Goal: Task Accomplishment & Management: Use online tool/utility

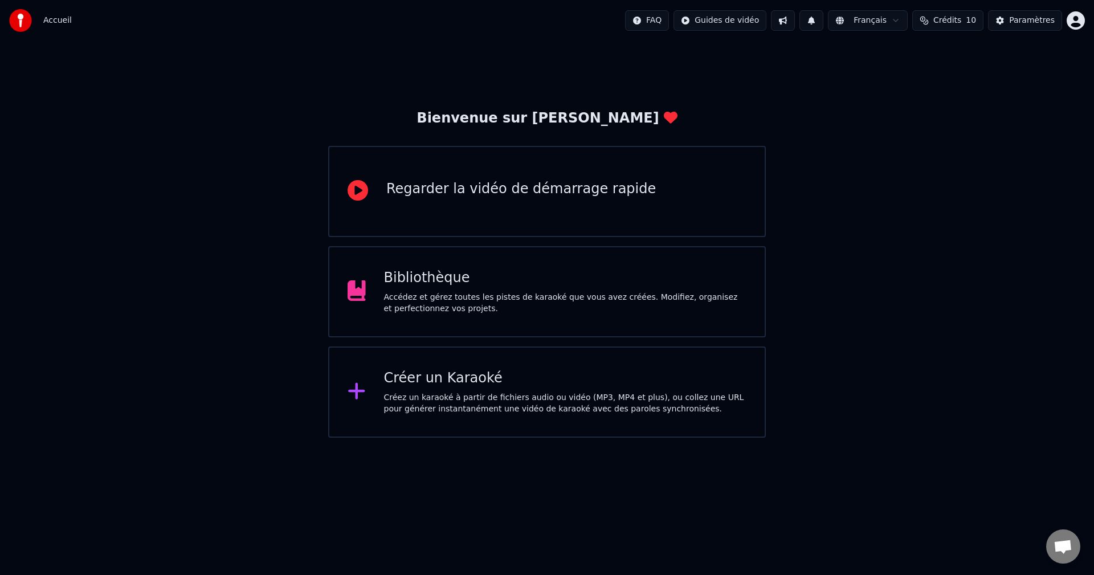
drag, startPoint x: 838, startPoint y: 137, endPoint x: 846, endPoint y: 236, distance: 100.0
click at [838, 137] on div "Bienvenue sur Youka Regarder la vidéo de démarrage rapide Bibliothèque Accédez …" at bounding box center [547, 239] width 1094 height 397
click at [488, 295] on div "Accédez et gérez toutes les pistes de karaoké que vous avez créées. Modifiez, o…" at bounding box center [565, 303] width 363 height 23
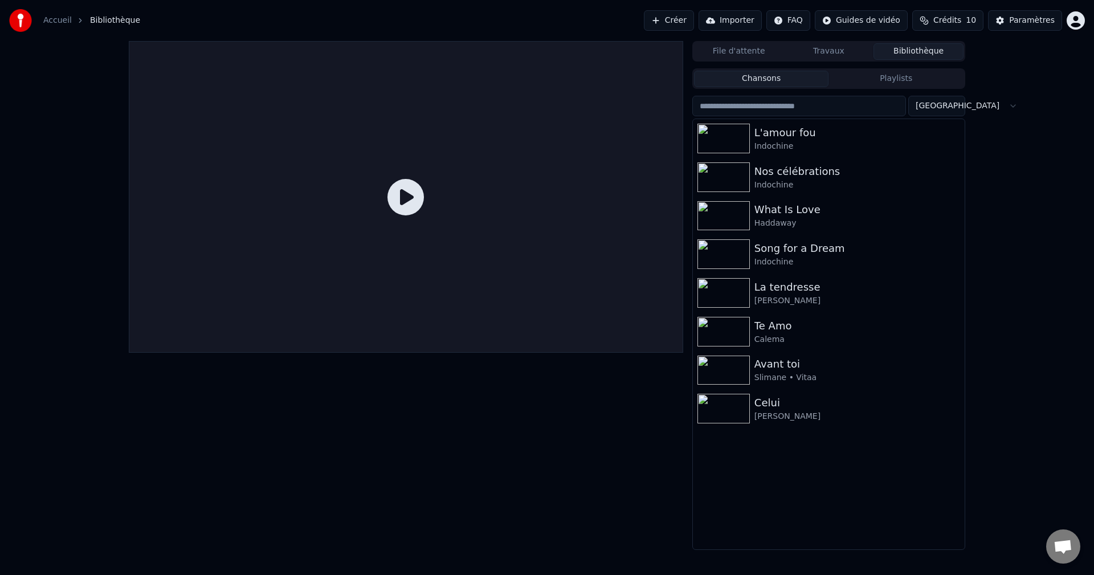
click at [61, 21] on link "Accueil" at bounding box center [57, 20] width 28 height 11
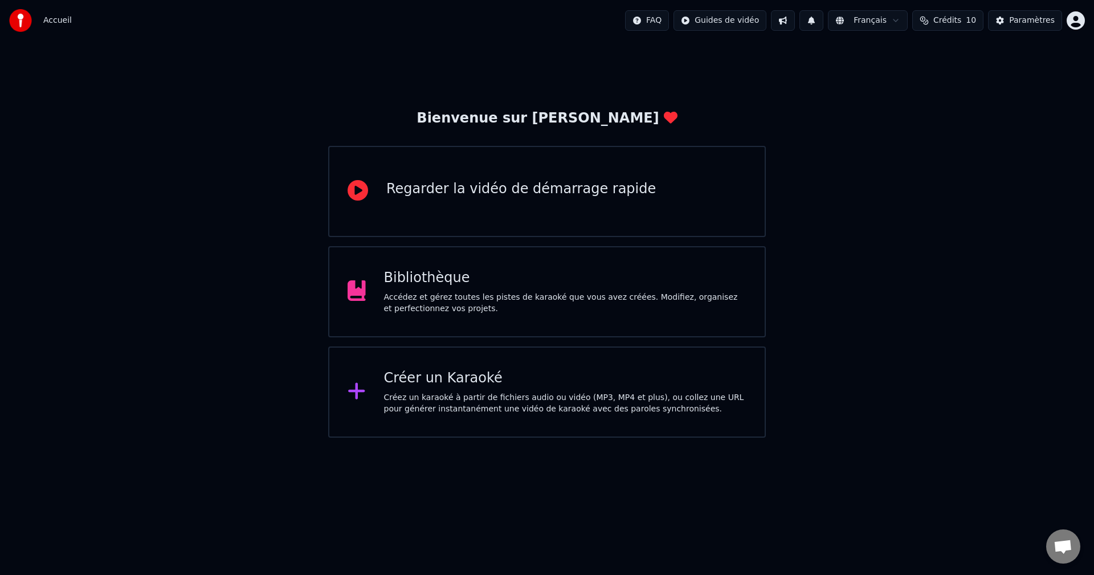
click at [478, 397] on div "Créez un karaoké à partir de fichiers audio ou vidéo (MP3, MP4 et plus), ou col…" at bounding box center [565, 403] width 363 height 23
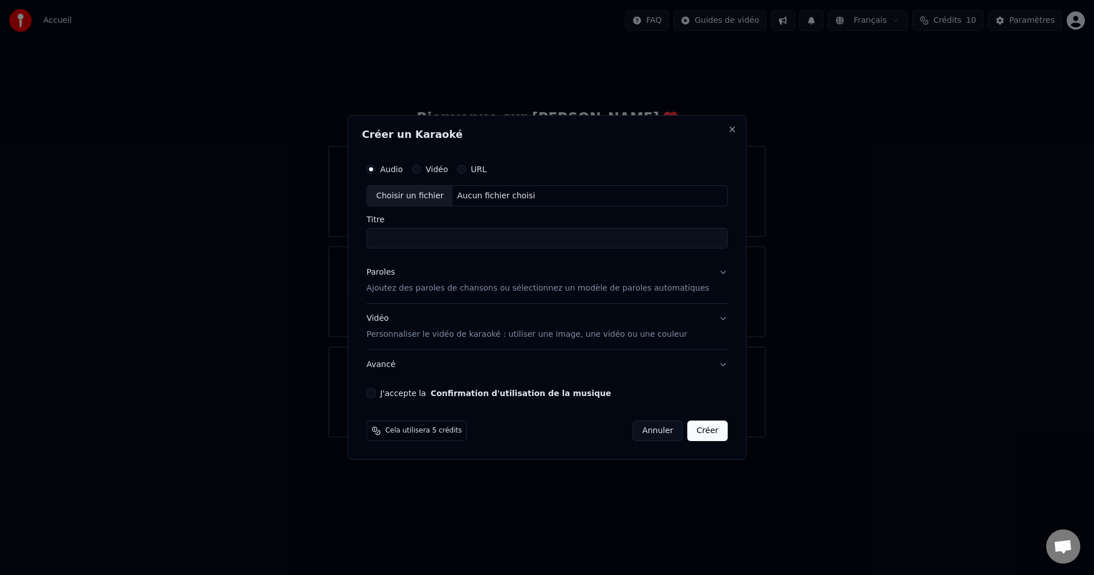
click at [418, 200] on div "Choisir un fichier" at bounding box center [409, 196] width 85 height 21
type input "**********"
click at [376, 393] on button "J'accepte la Confirmation d'utilisation de la musique" at bounding box center [370, 393] width 9 height 9
